Goal: Find specific page/section: Find specific page/section

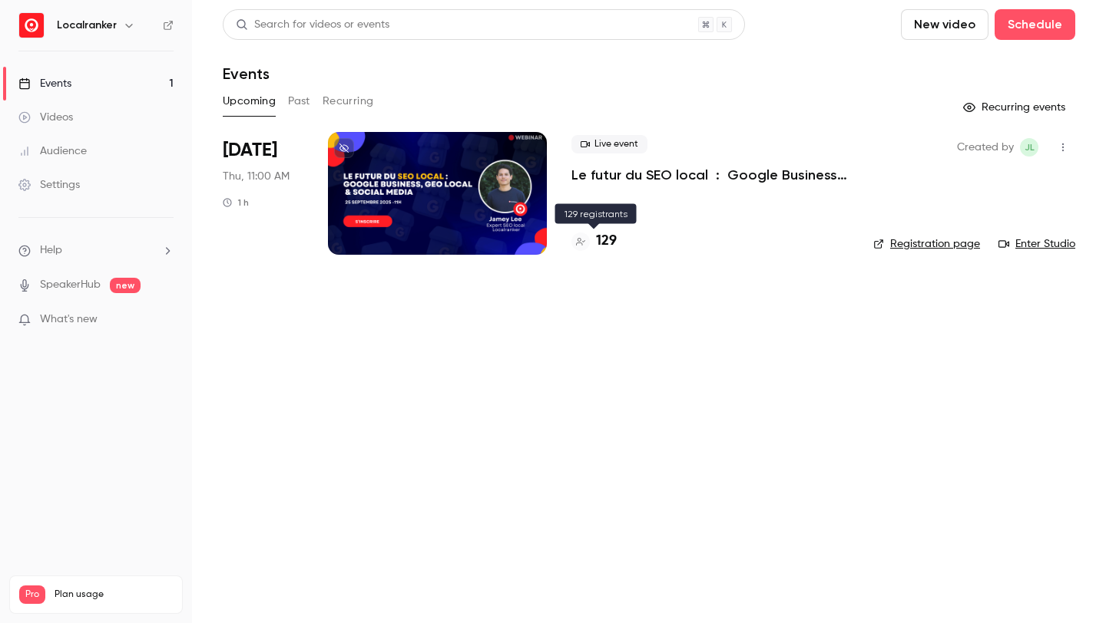
click at [603, 238] on h4 "129" at bounding box center [606, 241] width 21 height 21
